Goal: Transaction & Acquisition: Purchase product/service

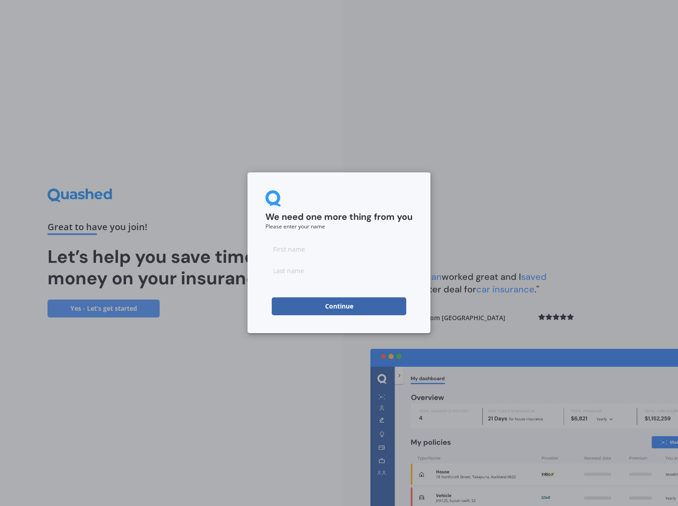
drag, startPoint x: 332, startPoint y: 248, endPoint x: 331, endPoint y: 255, distance: 6.3
click at [332, 248] on input at bounding box center [338, 249] width 147 height 18
type input "[PERSON_NAME]"
click at [310, 270] on input at bounding box center [338, 271] width 147 height 18
type input "[PERSON_NAME]"
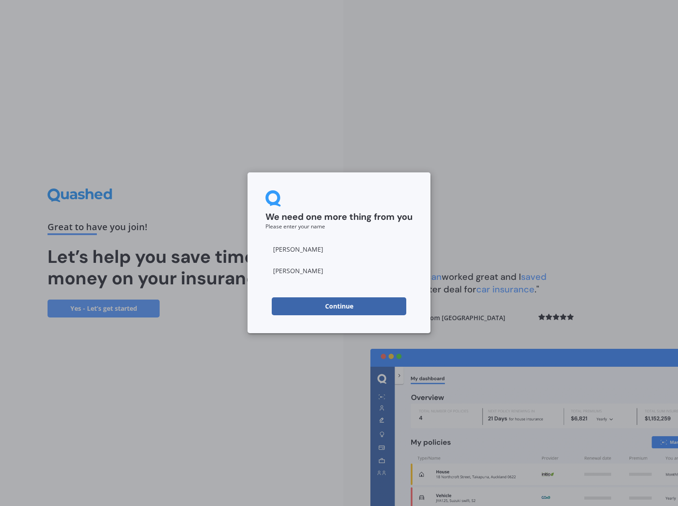
click at [323, 309] on button "Continue" at bounding box center [339, 307] width 134 height 18
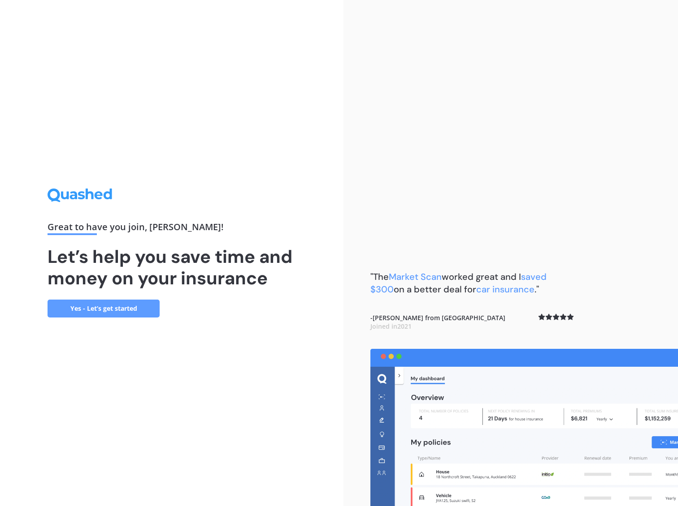
click at [131, 306] on link "Yes - Let’s get started" at bounding box center [104, 309] width 112 height 18
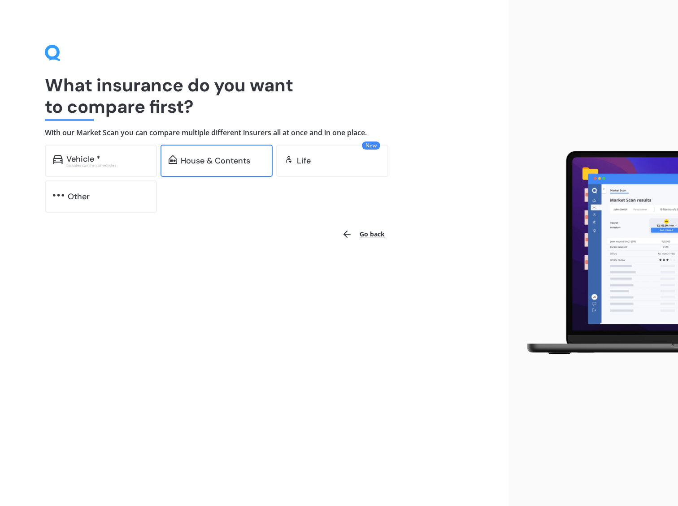
click at [224, 155] on div "House & Contents" at bounding box center [216, 161] width 112 height 32
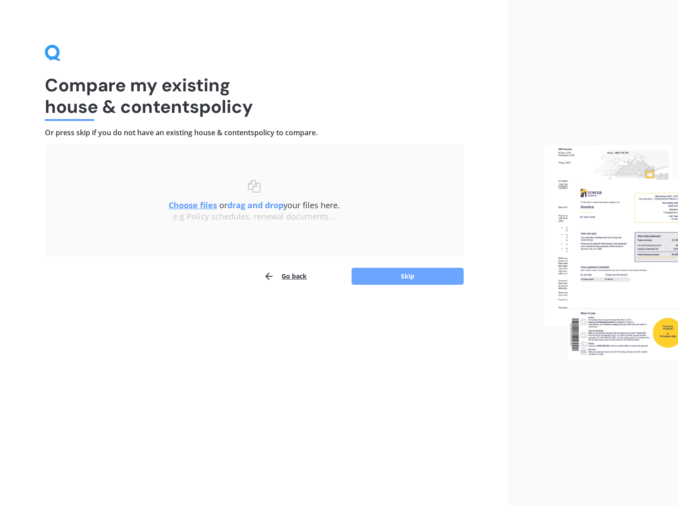
click at [416, 278] on button "Skip" at bounding box center [407, 276] width 112 height 17
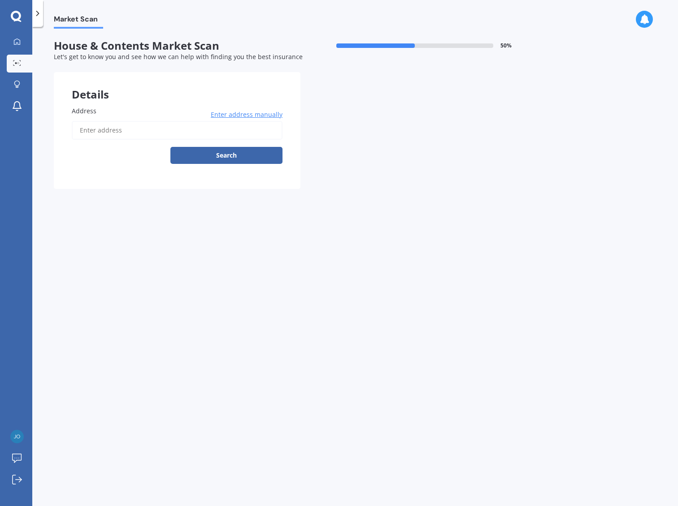
click at [122, 127] on input "Address" at bounding box center [177, 130] width 211 height 19
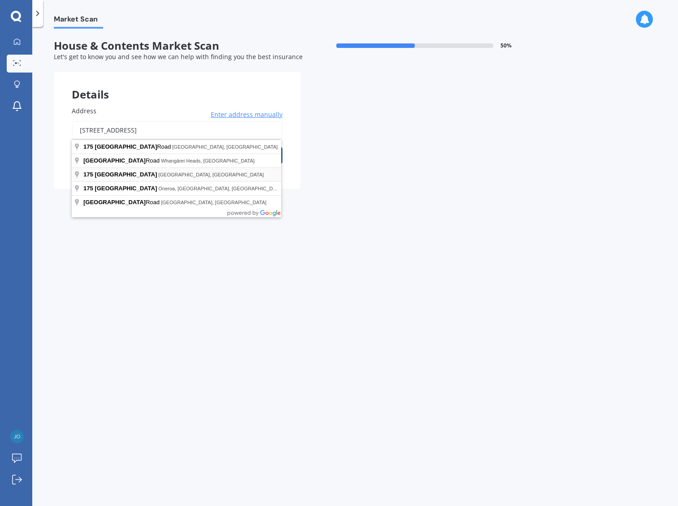
type input "[STREET_ADDRESS]"
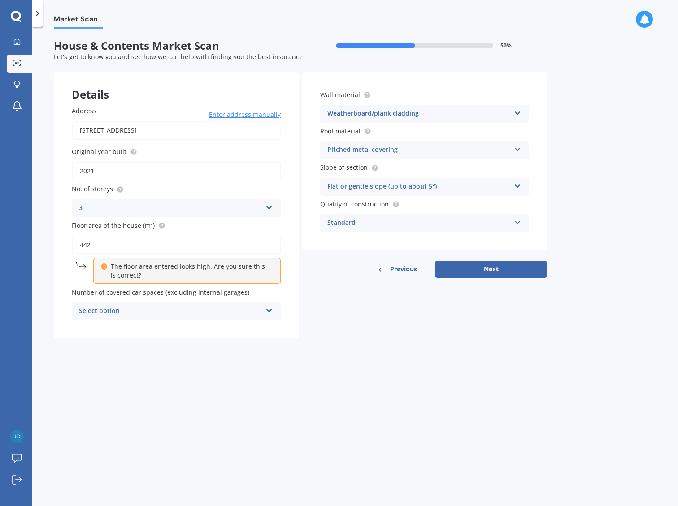
click at [187, 313] on div "Select option" at bounding box center [170, 311] width 183 height 11
click at [353, 316] on div "Details Address [STREET_ADDRESS] Enter address manually Search Original year bu…" at bounding box center [300, 205] width 493 height 266
click at [463, 220] on div "Standard" at bounding box center [418, 223] width 183 height 11
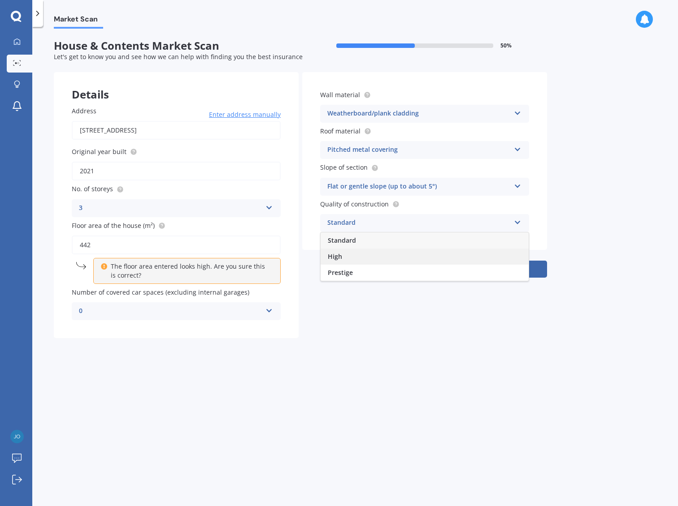
click at [362, 261] on div "High" at bounding box center [424, 257] width 208 height 16
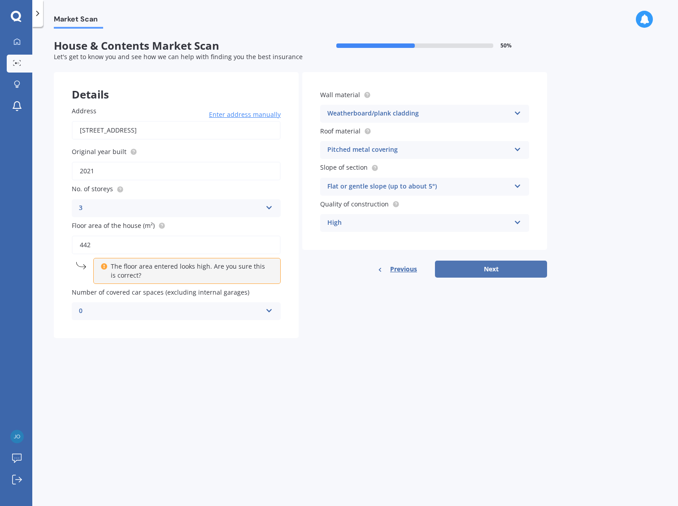
click at [519, 270] on button "Next" at bounding box center [491, 269] width 112 height 17
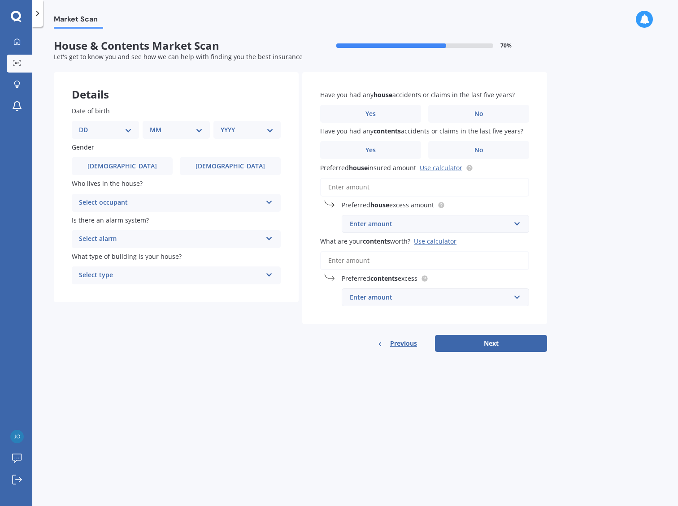
click at [109, 135] on select "DD 01 02 03 04 05 06 07 08 09 10 11 12 13 14 15 16 17 18 19 20 21 22 23 24 25 2…" at bounding box center [105, 130] width 53 height 10
select select "14"
click at [86, 125] on select "DD 01 02 03 04 05 06 07 08 09 10 11 12 13 14 15 16 17 18 19 20 21 22 23 24 25 2…" at bounding box center [105, 130] width 53 height 10
click at [177, 132] on select "MM 01 02 03 04 05 06 07 08 09 10 11 12" at bounding box center [177, 130] width 49 height 10
select select "06"
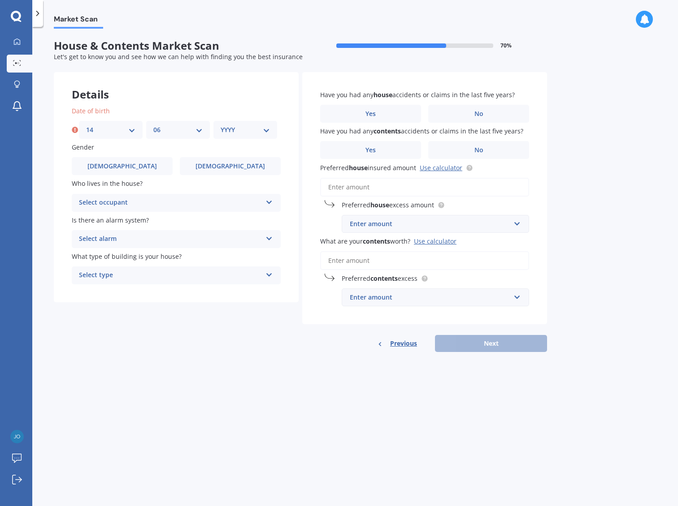
click at [153, 125] on select "MM 01 02 03 04 05 06 07 08 09 10 11 12" at bounding box center [177, 130] width 49 height 10
click at [234, 134] on select "YYYY 2009 2008 2007 2006 2005 2004 2003 2002 2001 2000 1999 1998 1997 1996 1995…" at bounding box center [244, 130] width 49 height 10
select select "1980"
click at [220, 125] on select "YYYY 2009 2008 2007 2006 2005 2004 2003 2002 2001 2000 1999 1998 1997 1996 1995…" at bounding box center [244, 130] width 49 height 10
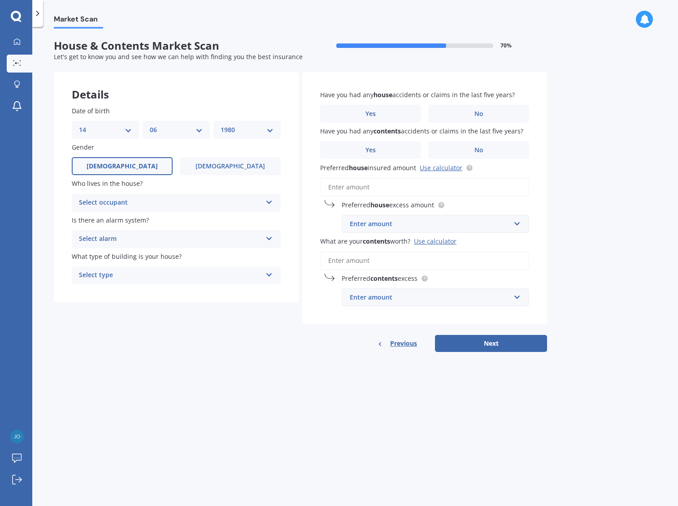
click at [139, 174] on label "[DEMOGRAPHIC_DATA]" at bounding box center [122, 166] width 101 height 18
click at [0, 0] on input "[DEMOGRAPHIC_DATA]" at bounding box center [0, 0] width 0 height 0
click at [137, 203] on div "Select occupant" at bounding box center [170, 203] width 183 height 11
click at [128, 220] on div "Owner" at bounding box center [176, 220] width 208 height 16
click at [128, 236] on div "Select alarm" at bounding box center [170, 239] width 183 height 11
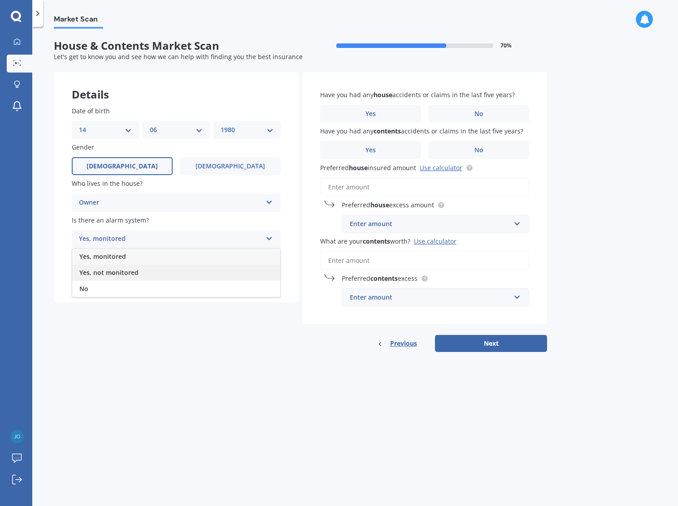
click at [117, 274] on span "Yes, not monitored" at bounding box center [108, 272] width 59 height 9
click at [158, 277] on div "Select type" at bounding box center [170, 275] width 183 height 11
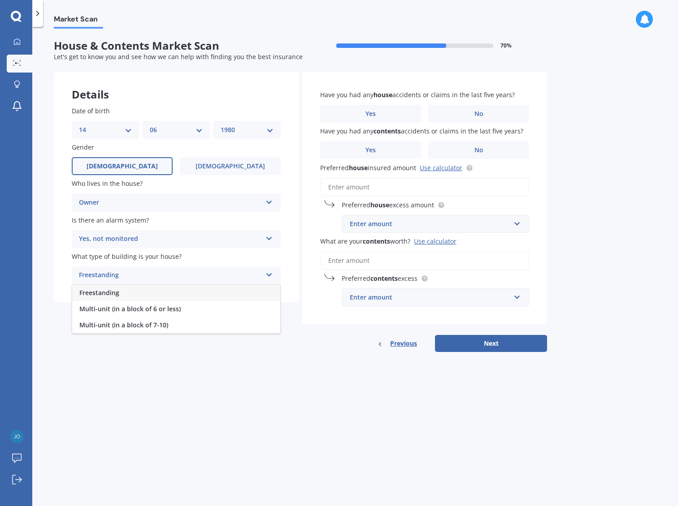
click at [110, 295] on span "Freestanding" at bounding box center [99, 293] width 40 height 9
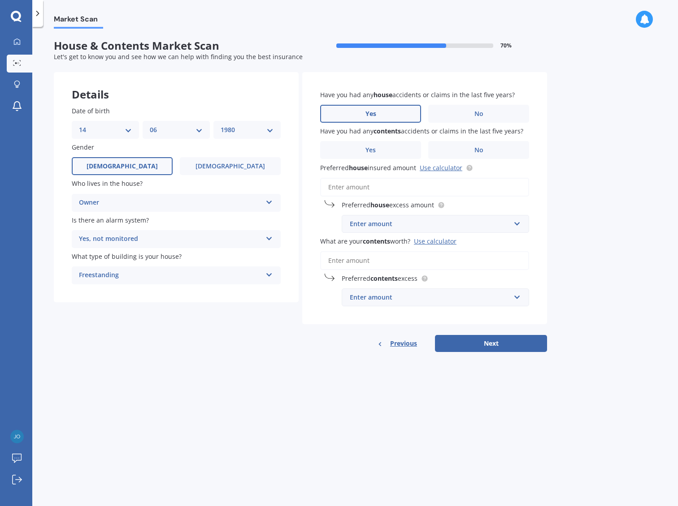
click at [391, 113] on label "Yes" at bounding box center [370, 114] width 101 height 18
click at [0, 0] on input "Yes" at bounding box center [0, 0] width 0 height 0
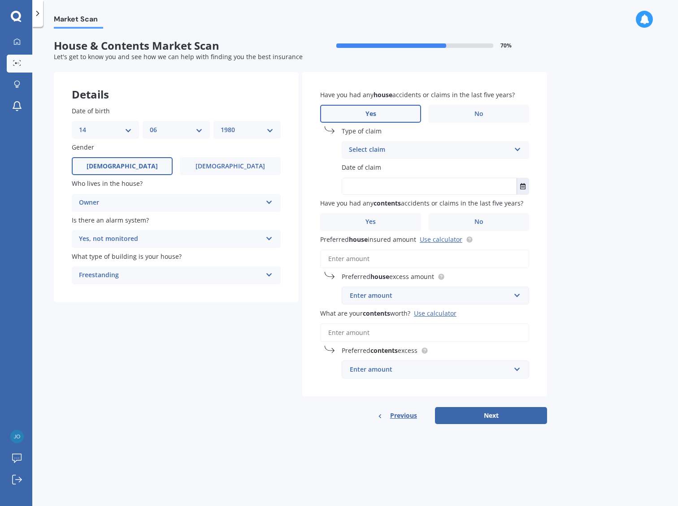
click at [408, 156] on div "Select claim" at bounding box center [429, 150] width 161 height 11
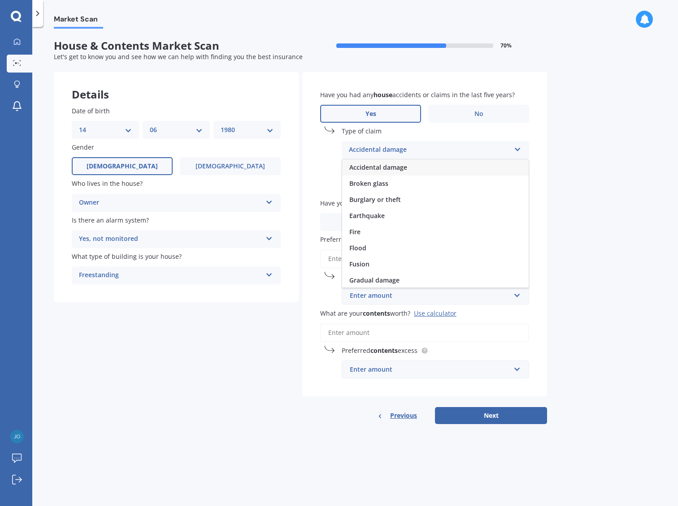
click at [402, 169] on span "Accidental damage" at bounding box center [378, 167] width 58 height 9
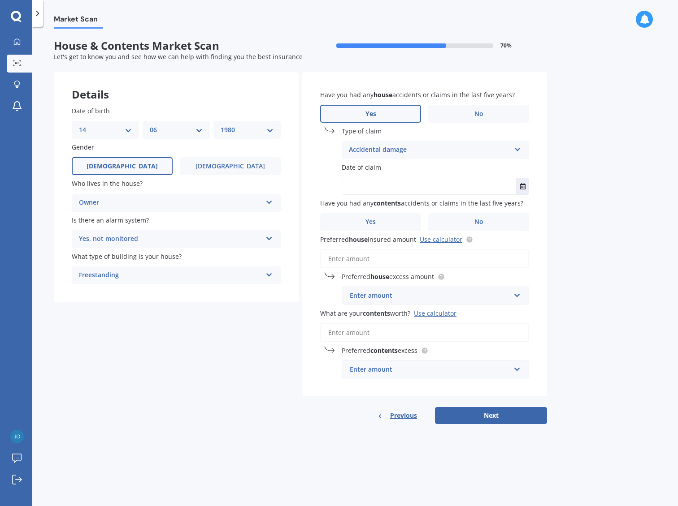
click at [380, 184] on input "text" at bounding box center [429, 186] width 174 height 16
click at [522, 190] on button "Select date" at bounding box center [522, 186] width 12 height 16
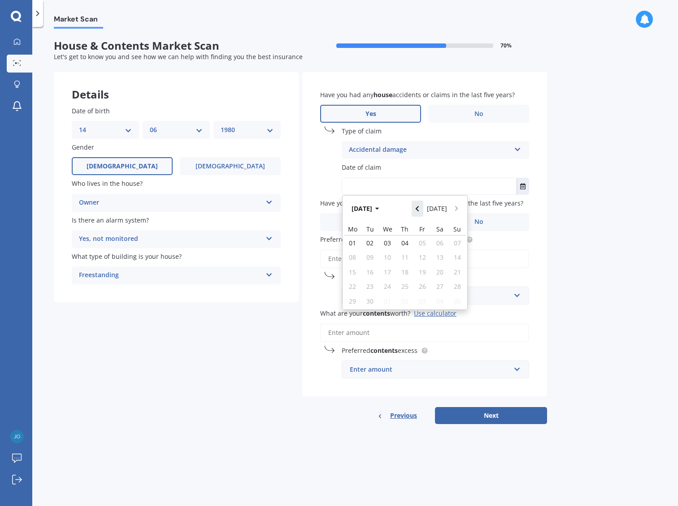
click at [419, 210] on icon "Navigate back" at bounding box center [417, 209] width 4 height 6
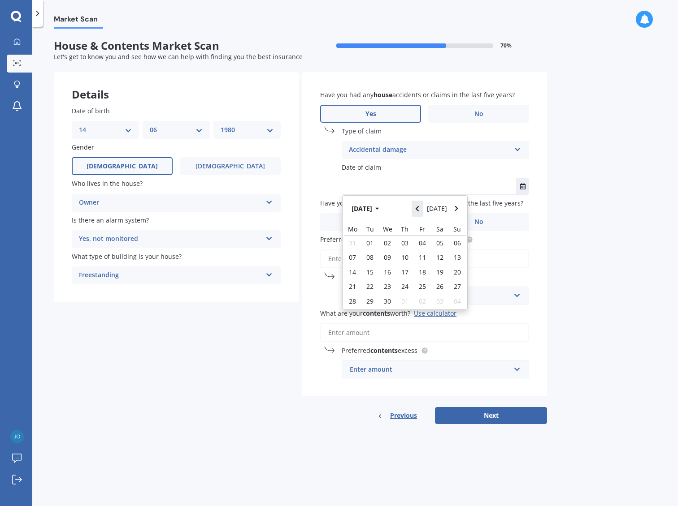
click at [419, 210] on icon "Navigate back" at bounding box center [417, 209] width 4 height 6
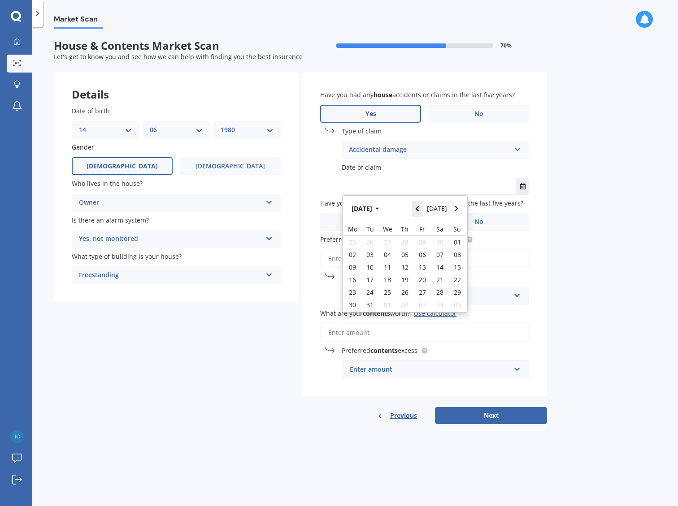
click at [419, 210] on icon "Navigate back" at bounding box center [417, 209] width 4 height 6
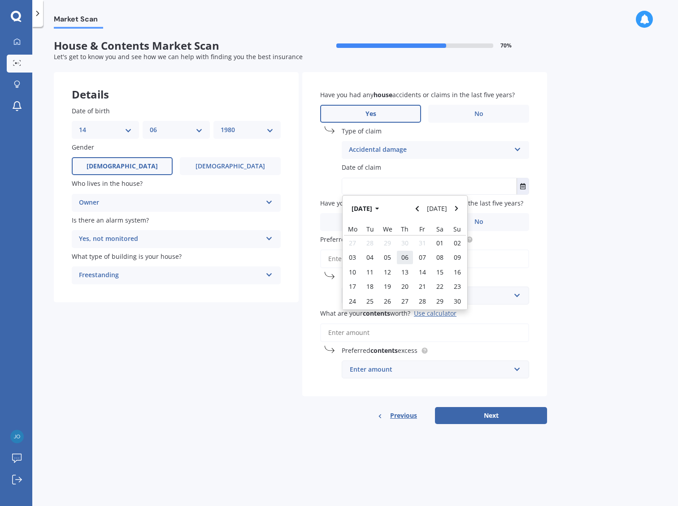
click at [406, 259] on span "06" at bounding box center [404, 257] width 7 height 9
type input "[DATE]"
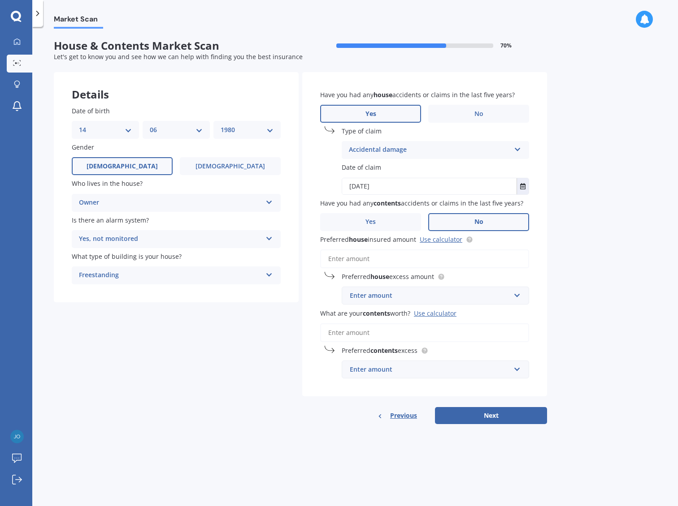
click at [471, 223] on label "No" at bounding box center [478, 222] width 101 height 18
click at [0, 0] on input "No" at bounding box center [0, 0] width 0 height 0
click at [389, 262] on input "Preferred house insured amount Use calculator" at bounding box center [424, 259] width 209 height 19
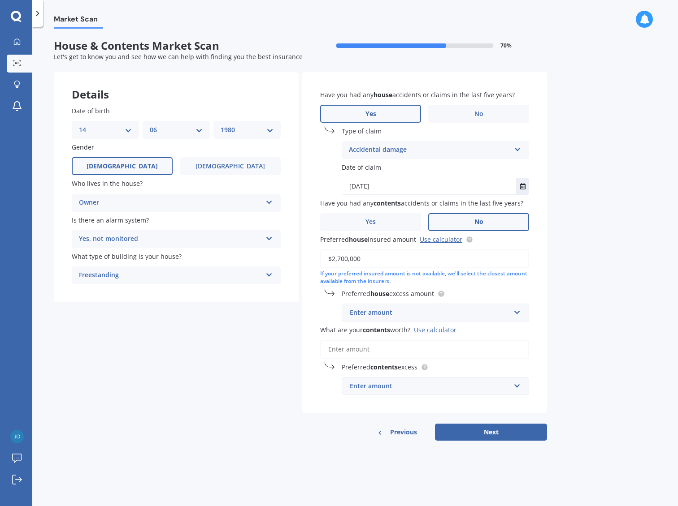
type input "$2,700,000"
click at [396, 316] on div "Enter amount" at bounding box center [430, 313] width 160 height 10
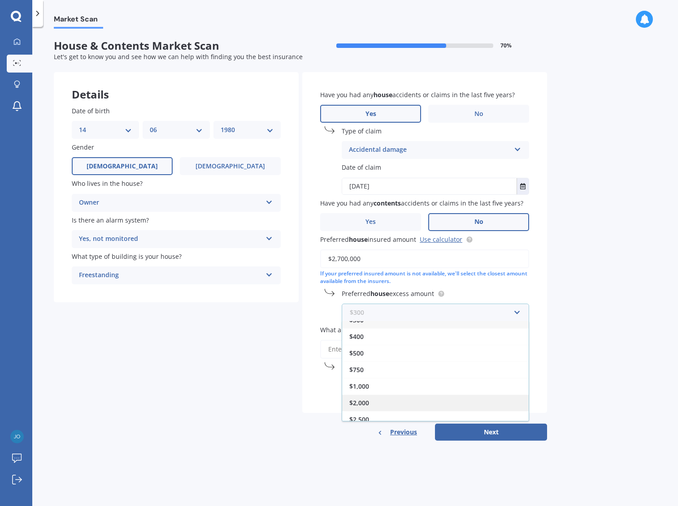
scroll to position [15, 0]
click at [366, 415] on span "$2,500" at bounding box center [359, 414] width 20 height 9
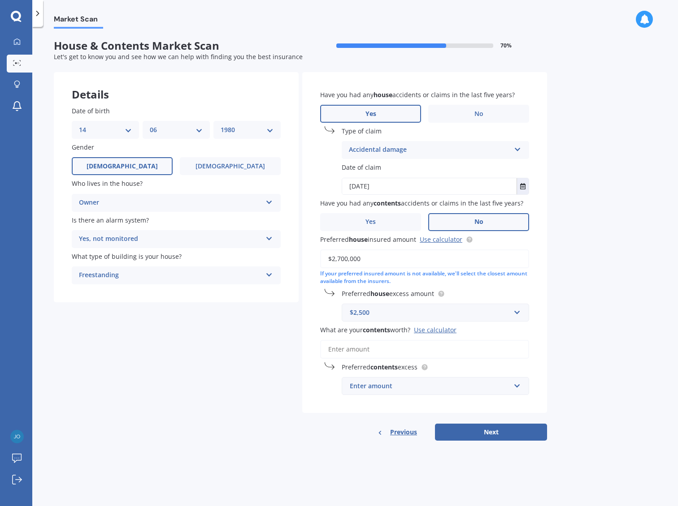
click at [379, 350] on input "What are your contents worth? Use calculator" at bounding box center [424, 349] width 209 height 19
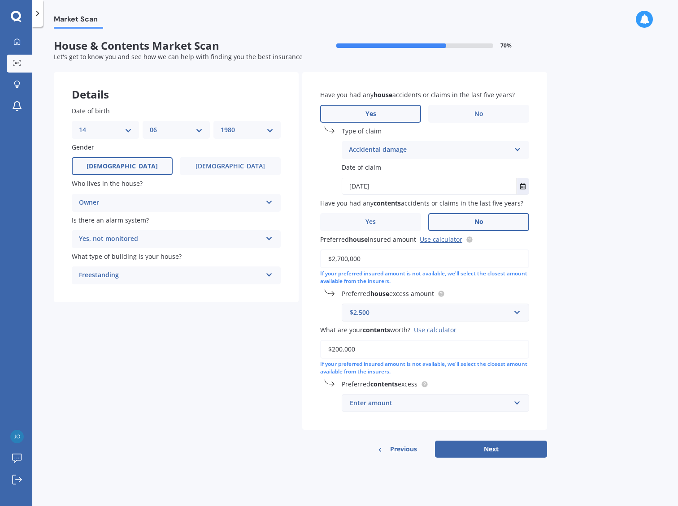
type input "$200,000"
click at [368, 409] on input "text" at bounding box center [431, 403] width 179 height 17
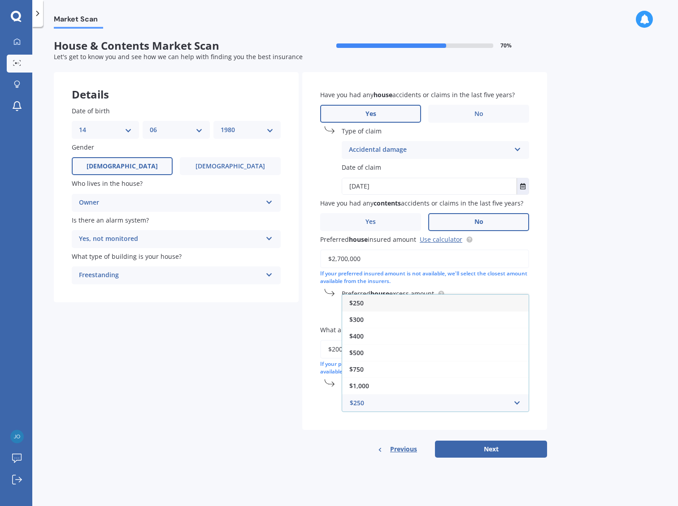
click at [371, 308] on div "$250" at bounding box center [435, 303] width 186 height 17
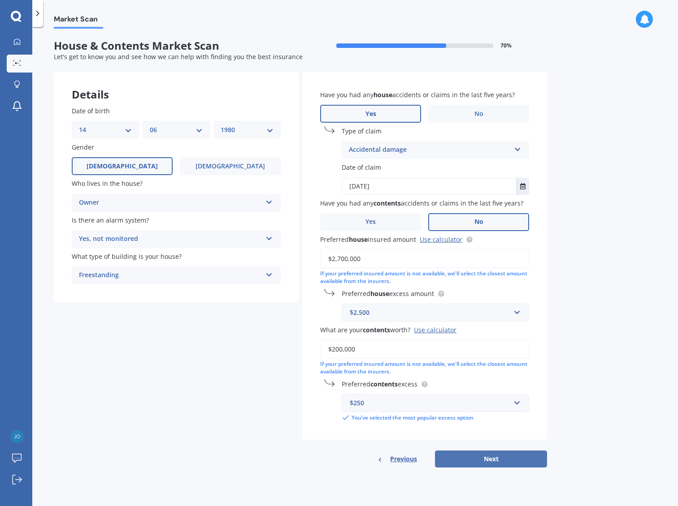
click at [498, 463] on button "Next" at bounding box center [491, 459] width 112 height 17
select select "14"
select select "06"
select select "1980"
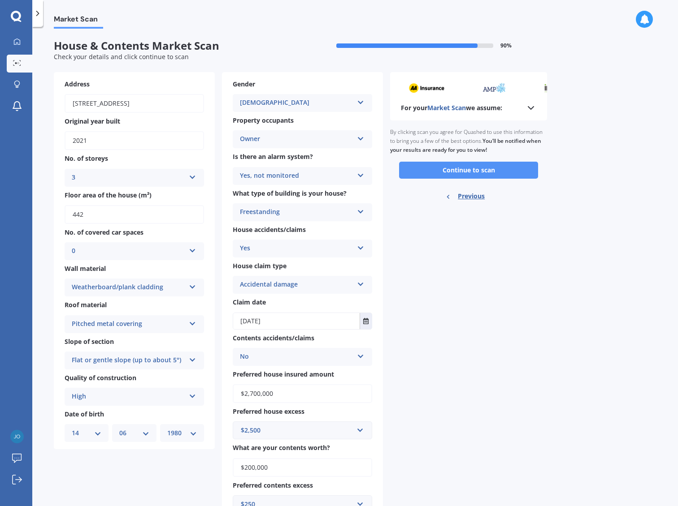
click at [493, 166] on button "Continue to scan" at bounding box center [468, 170] width 139 height 17
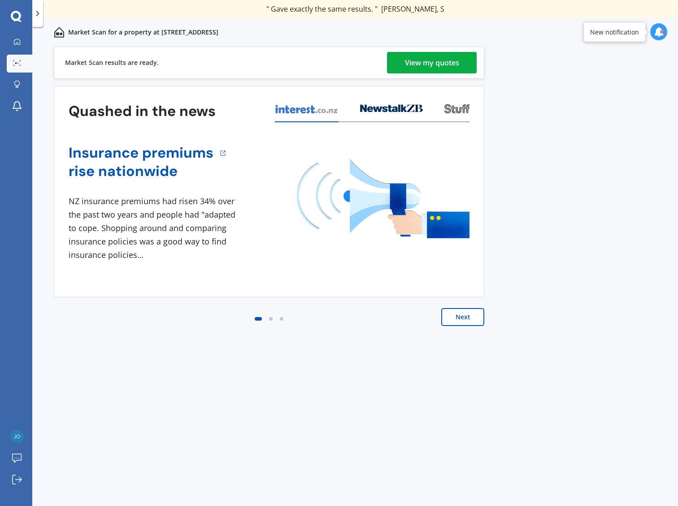
click at [415, 66] on div "View my quotes" at bounding box center [432, 63] width 54 height 22
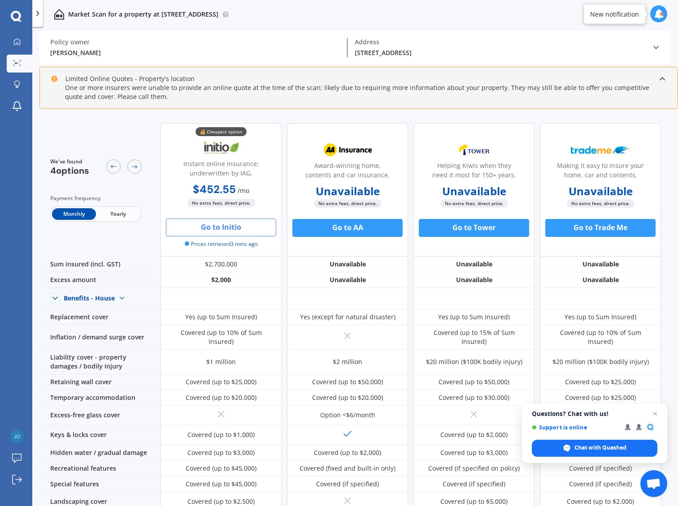
click at [222, 225] on button "Go to Initio" at bounding box center [221, 228] width 110 height 18
